Goal: Transaction & Acquisition: Purchase product/service

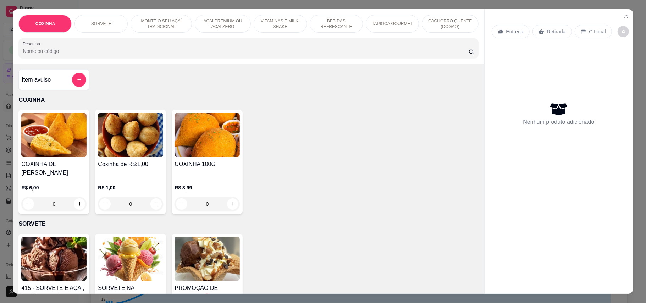
click at [113, 153] on img at bounding box center [130, 135] width 65 height 44
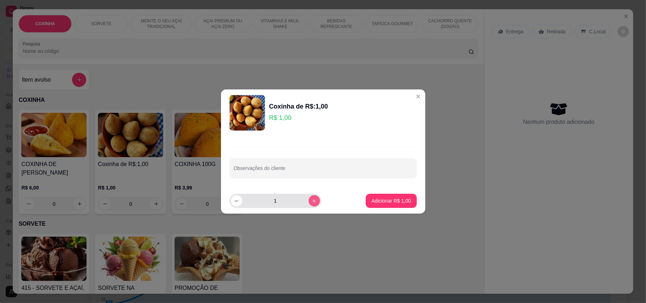
click at [313, 202] on button "increase-product-quantity" at bounding box center [314, 200] width 11 height 11
type input "2"
click at [379, 198] on p "Adicionar R$ 2,00" at bounding box center [391, 200] width 39 height 7
type input "2"
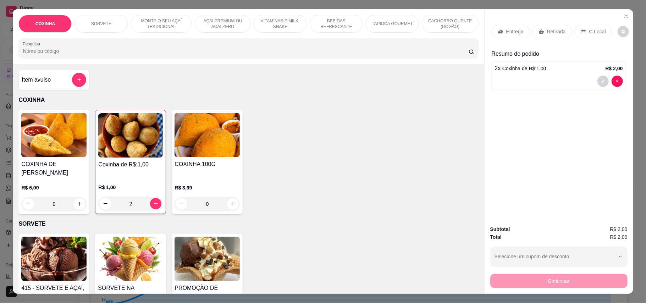
click at [338, 26] on p "BEBIDAS REFRESCANTE" at bounding box center [336, 23] width 41 height 11
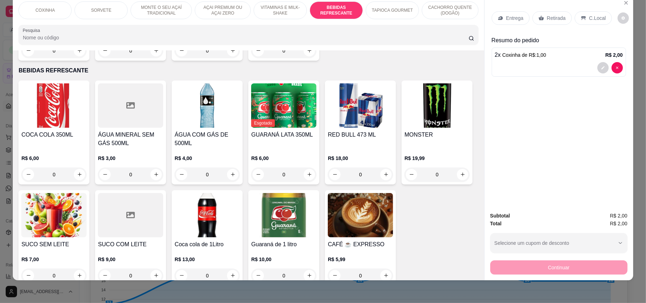
click at [137, 114] on div "ÁGUA MINERAL SEM GÁS 500ML R$ 3,00 0" at bounding box center [130, 133] width 71 height 104
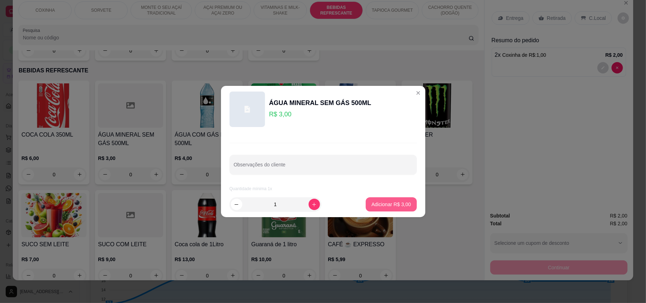
click at [395, 197] on div "Adicionar R$ 3,00" at bounding box center [391, 204] width 51 height 14
click at [378, 204] on p "Adicionar R$ 3,00" at bounding box center [391, 204] width 38 height 7
type input "1"
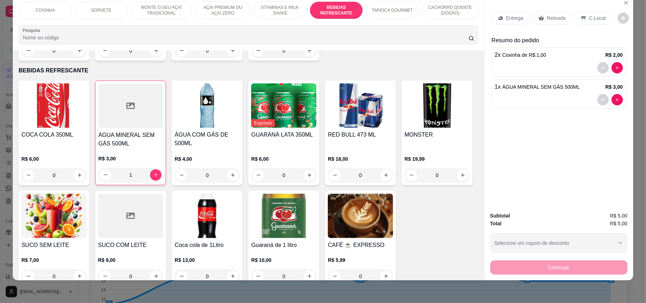
click at [547, 19] on p "Retirada" at bounding box center [556, 18] width 19 height 7
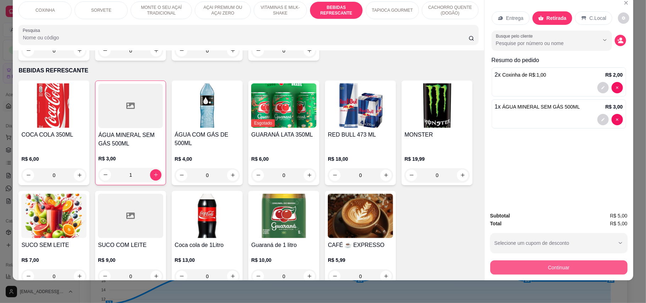
click at [539, 264] on button "Continuar" at bounding box center [558, 267] width 137 height 14
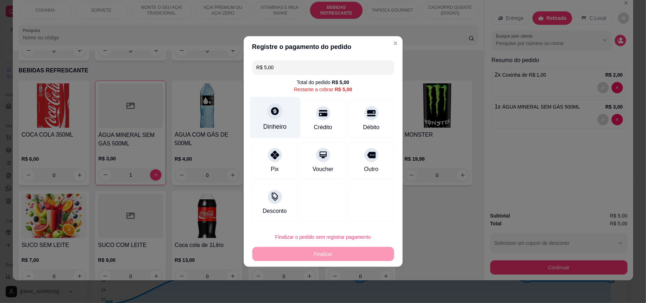
click at [263, 119] on div "Dinheiro" at bounding box center [275, 118] width 50 height 42
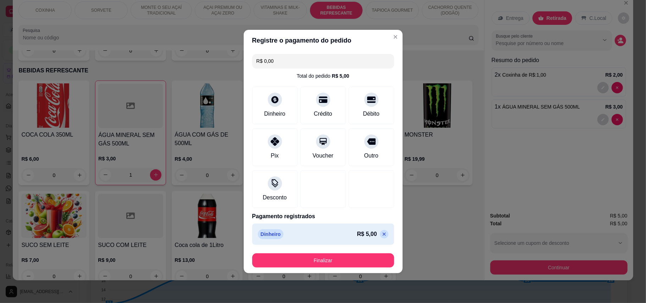
type input "R$ 0,00"
click at [357, 260] on button "Finalizar" at bounding box center [323, 260] width 142 height 14
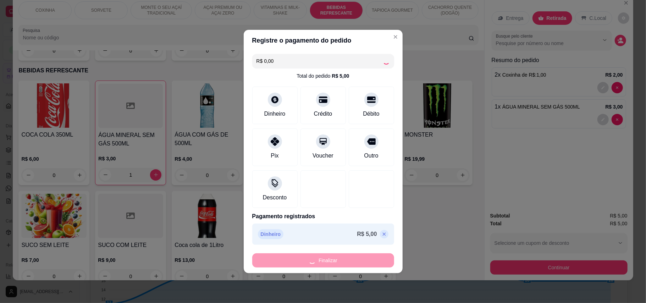
type input "0"
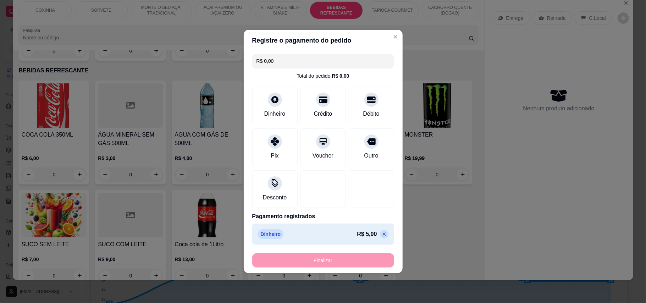
type input "-R$ 5,00"
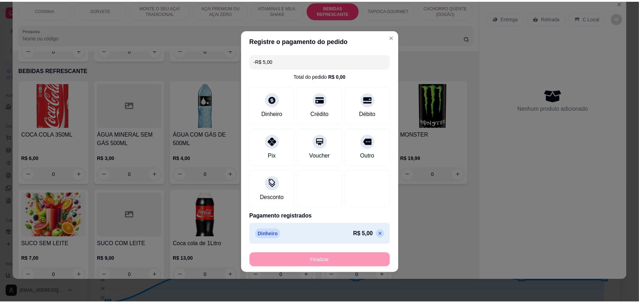
scroll to position [626, 0]
